Goal: Find specific page/section: Find specific page/section

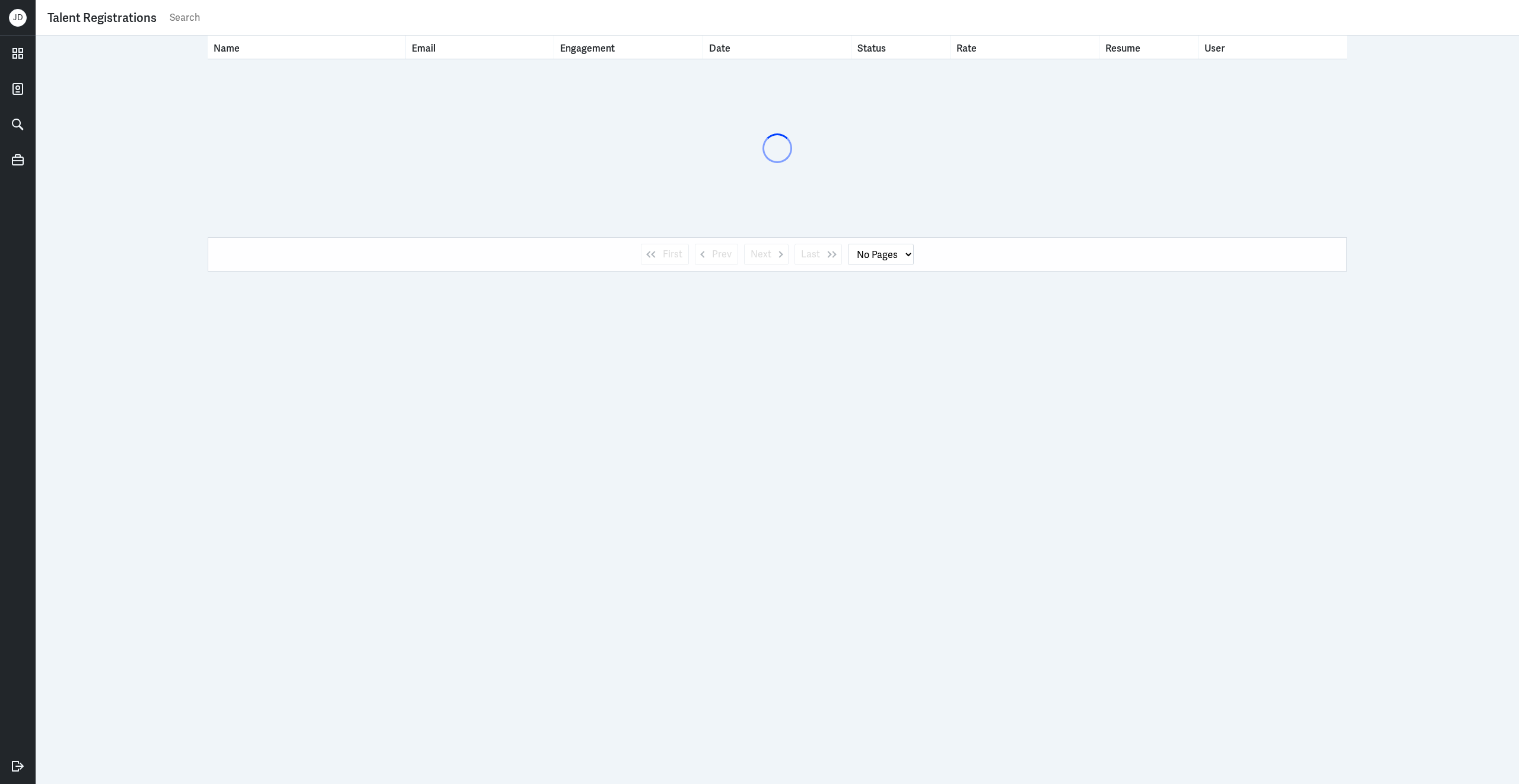
select select "1"
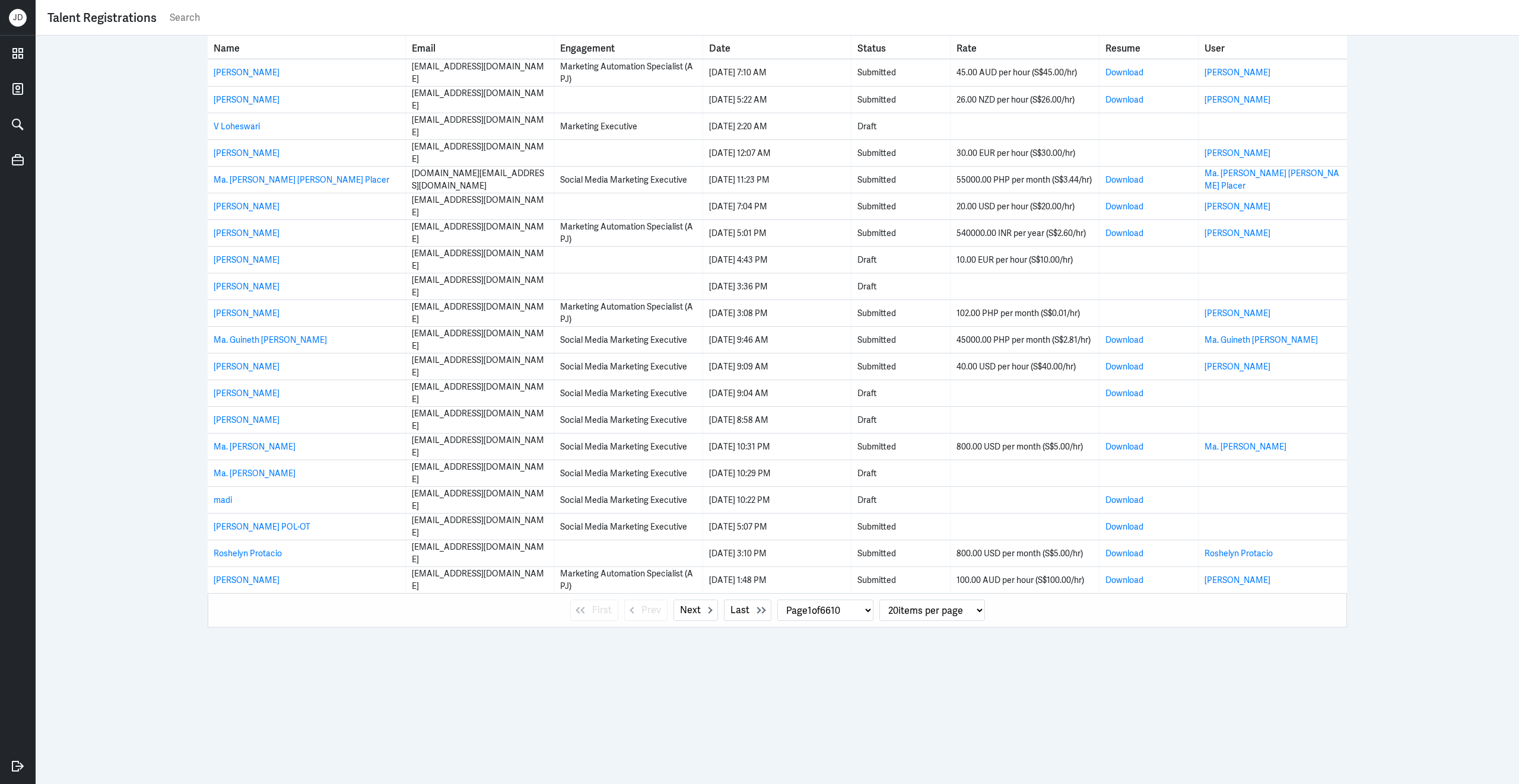
click at [307, 21] on input "text" at bounding box center [838, 17] width 1339 height 18
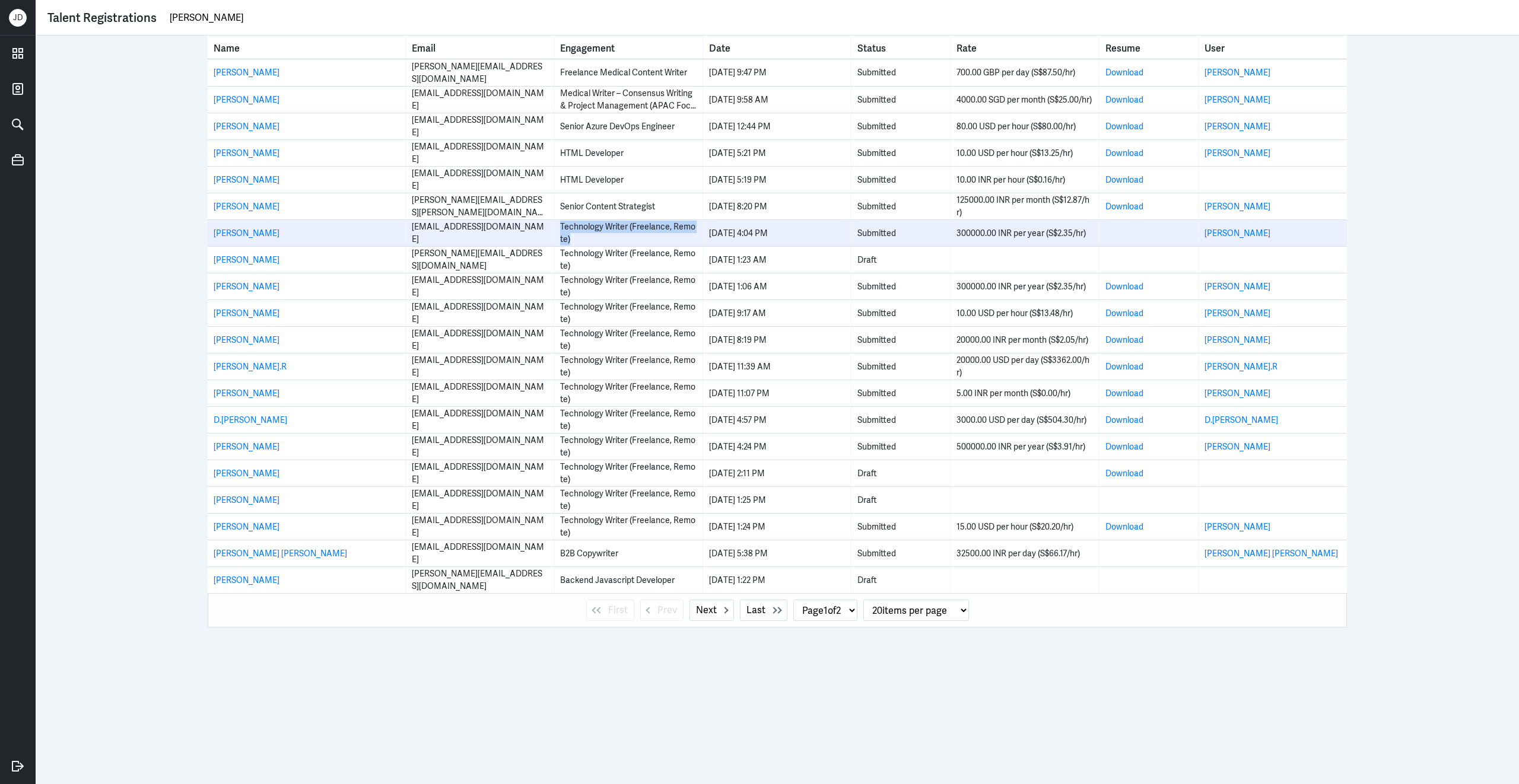
drag, startPoint x: 559, startPoint y: 226, endPoint x: 607, endPoint y: 237, distance: 49.2
click at [607, 238] on td "Technology Writer (Freelance, Remote)" at bounding box center [628, 233] width 148 height 26
copy div "Technology Writer (Freelance, Remote)"
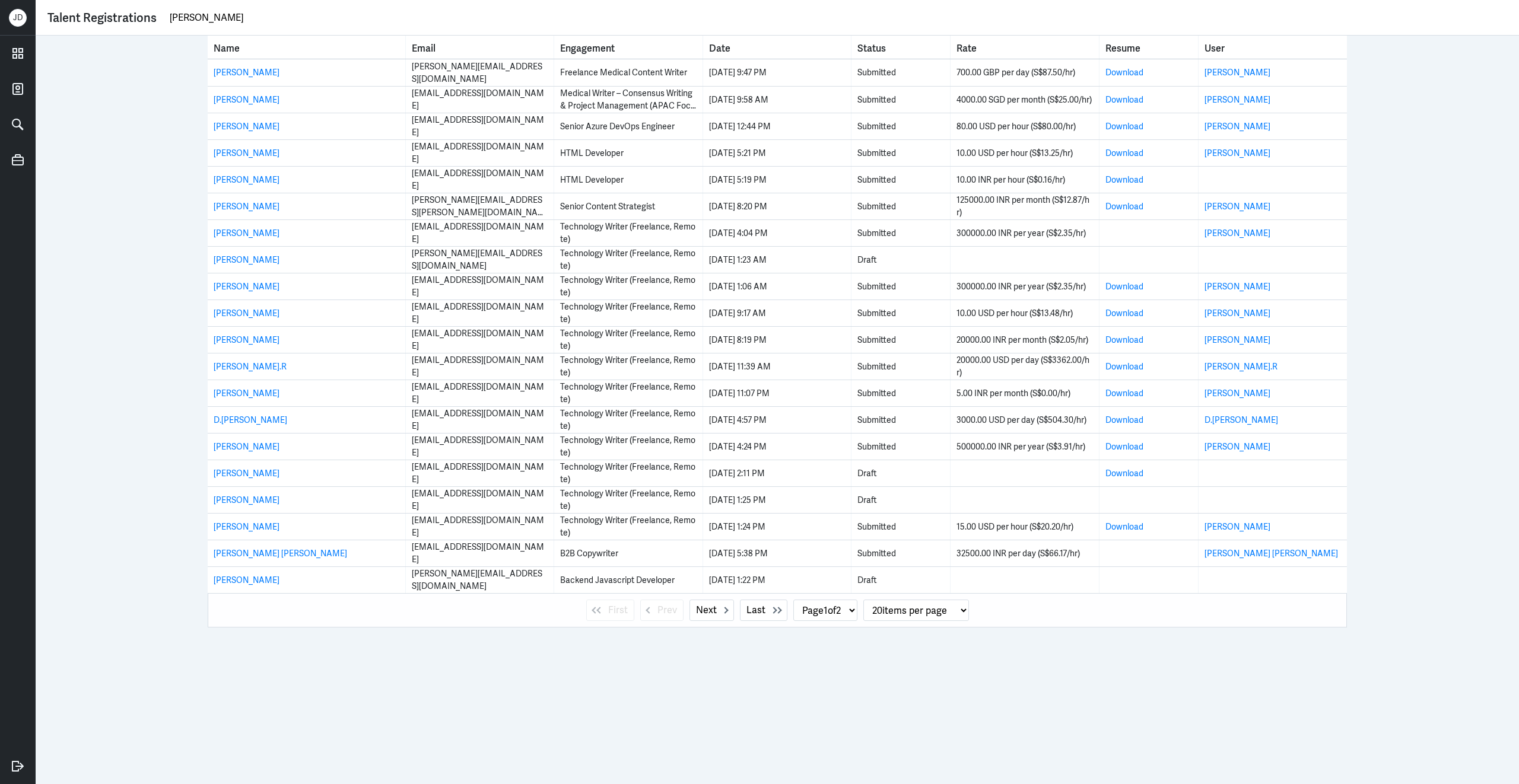
drag, startPoint x: 458, startPoint y: 16, endPoint x: 197, endPoint y: 9, distance: 261.1
click at [197, 9] on input "[PERSON_NAME]" at bounding box center [838, 17] width 1339 height 18
paste input "Technology Writer (Freelance, Remote)"
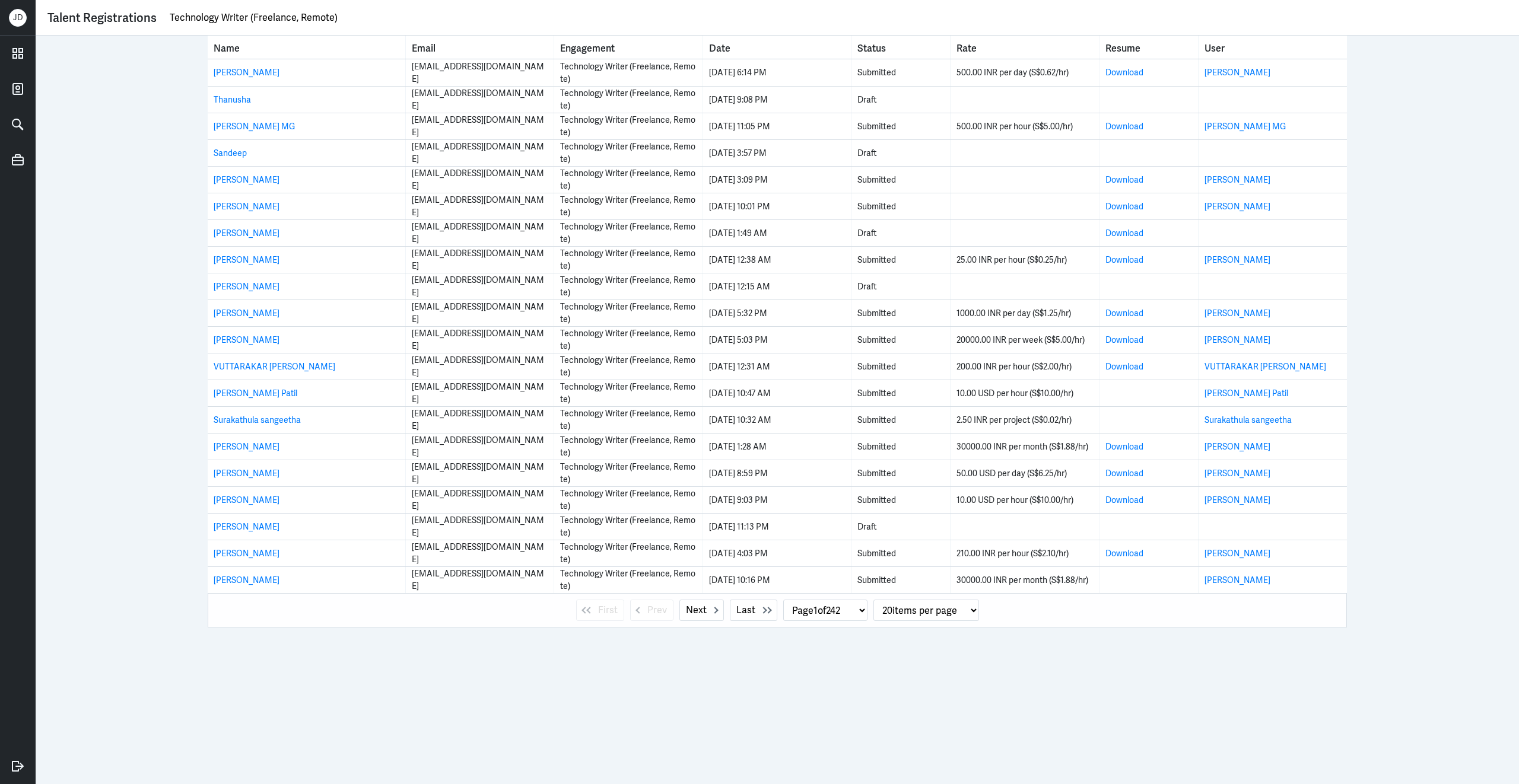
drag, startPoint x: 351, startPoint y: 20, endPoint x: 5, endPoint y: -20, distance: 348.3
click at [5, 0] on html "[PERSON_NAME] Talent Registrations Technology Writer (Freelance, Remote) Name E…" at bounding box center [759, 392] width 1519 height 784
paste input "[PERSON_NAME]"
type input "[PERSON_NAME]"
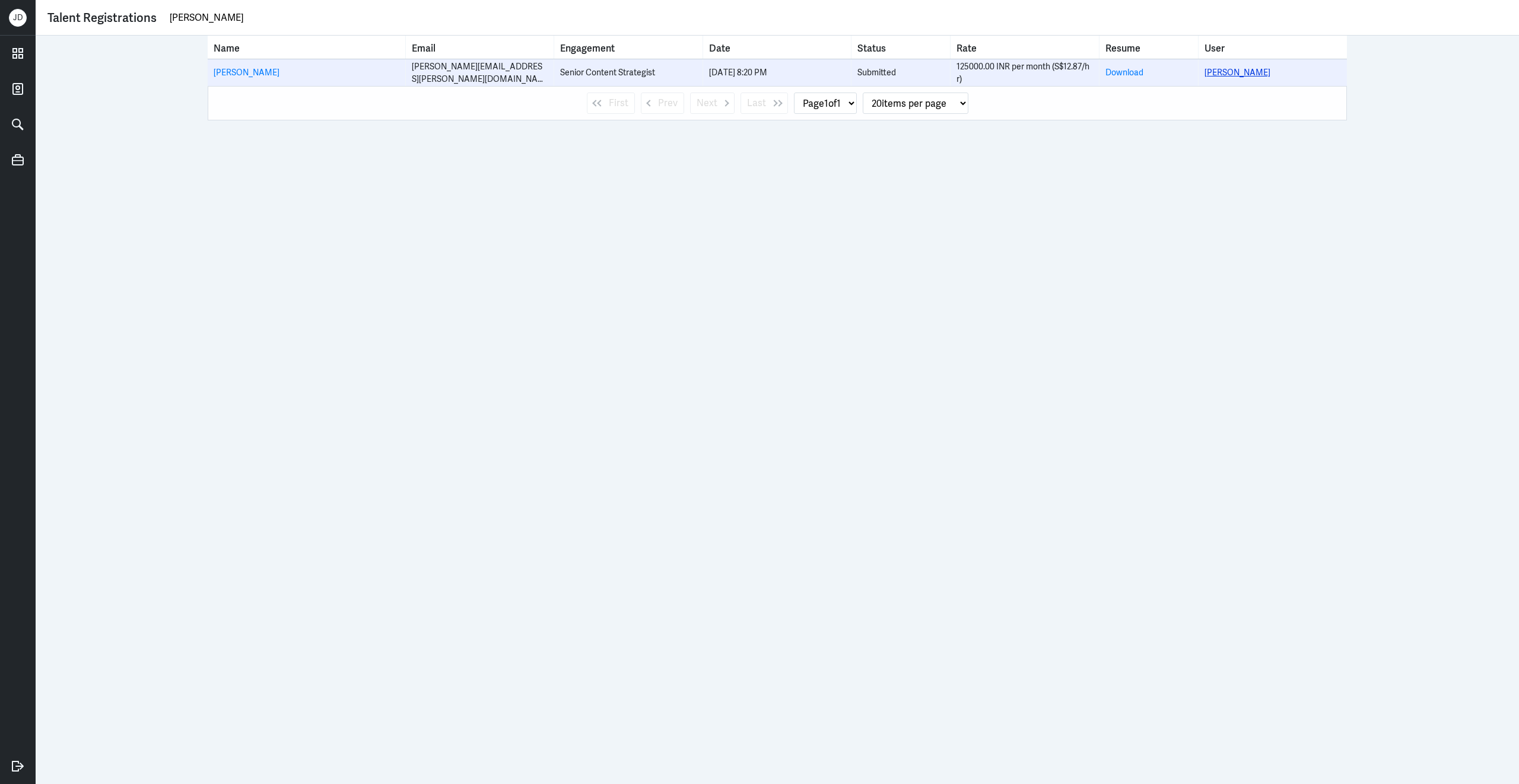
click at [1238, 68] on link "[PERSON_NAME]" at bounding box center [1237, 72] width 65 height 10
